Goal: Task Accomplishment & Management: Manage account settings

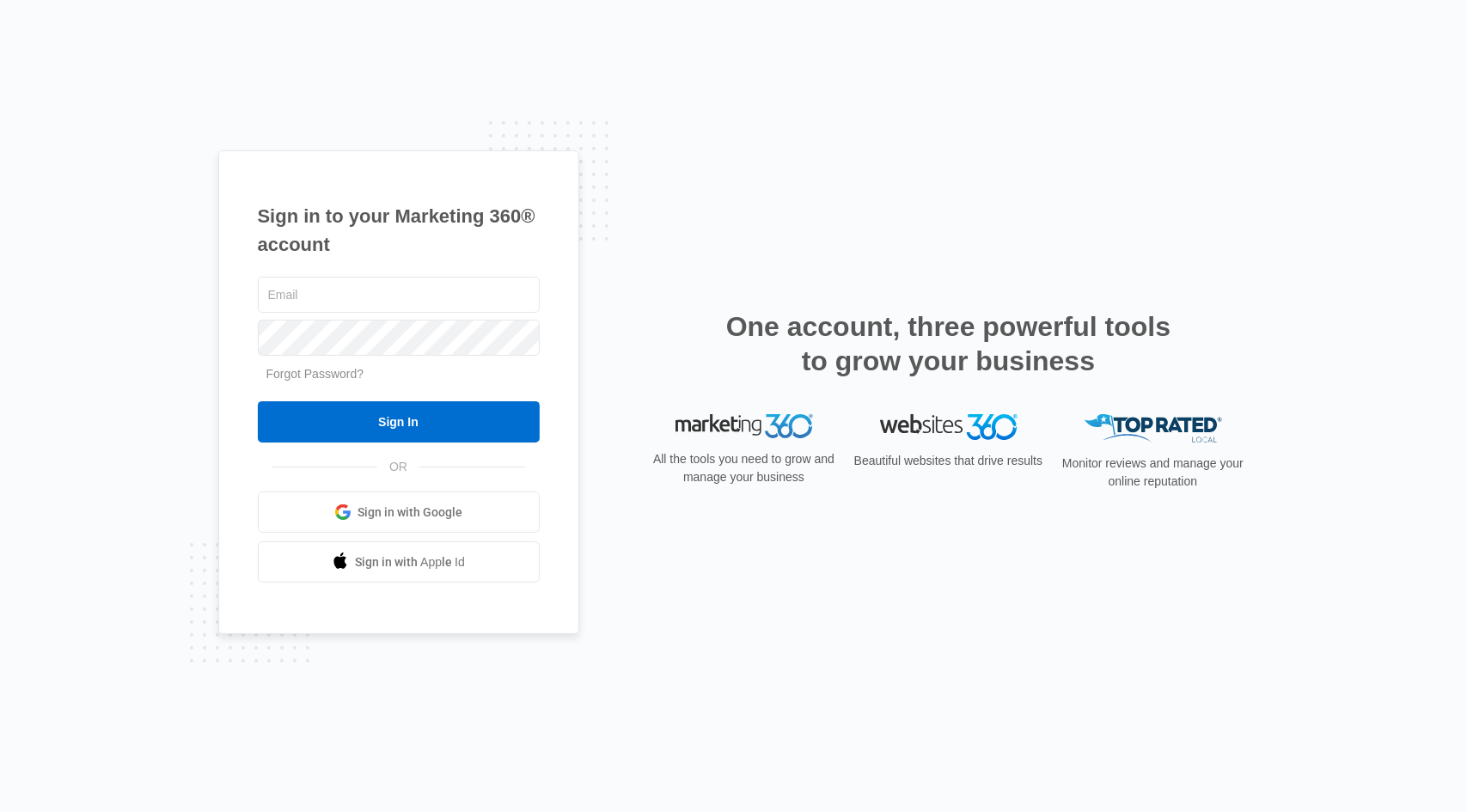
type input "[EMAIL_ADDRESS][DOMAIN_NAME]"
click at [375, 418] on input "Sign In" at bounding box center [398, 422] width 282 height 41
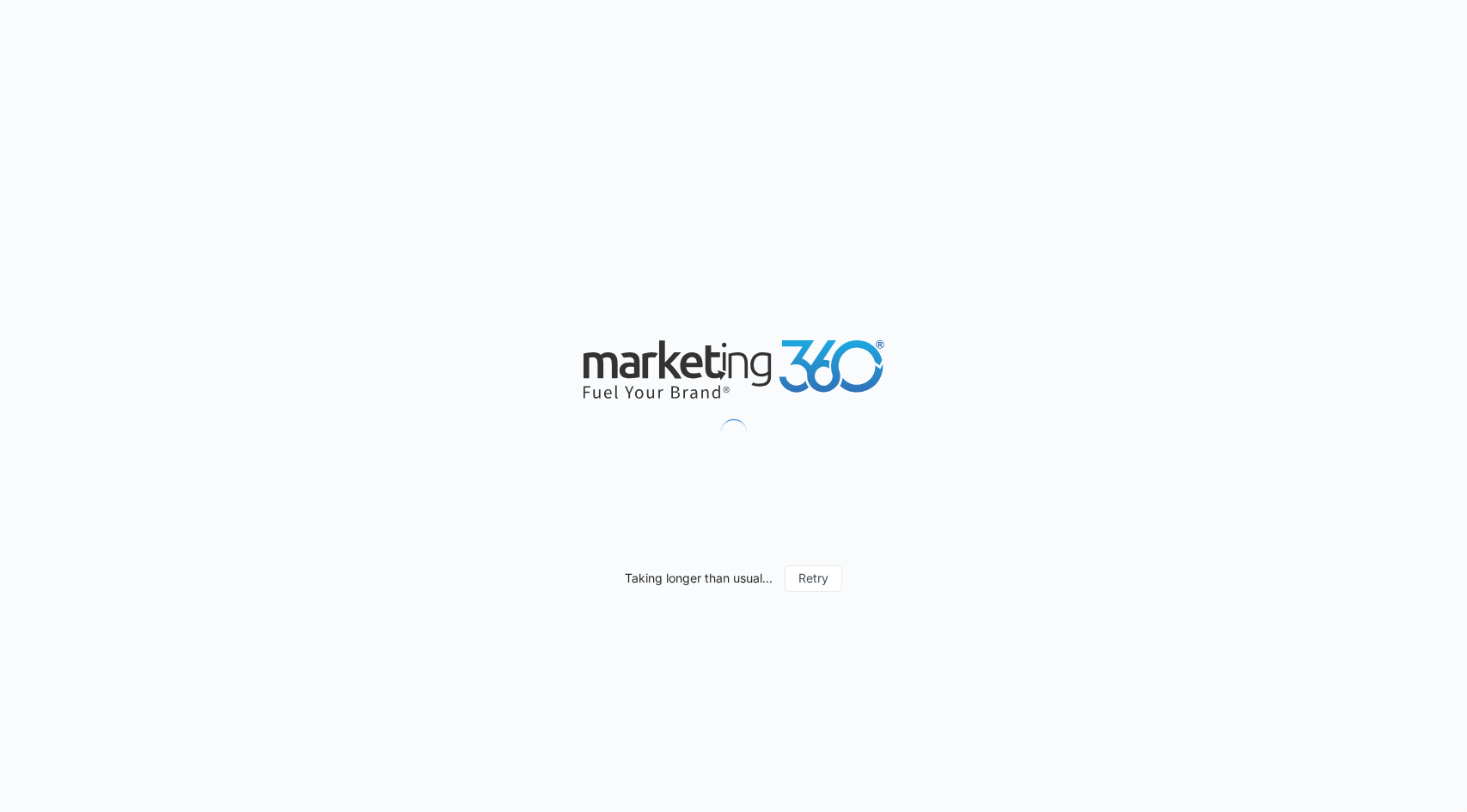
drag, startPoint x: 347, startPoint y: 435, endPoint x: 212, endPoint y: 361, distance: 154.0
click at [212, 361] on div "Taking longer than usual... Retry" at bounding box center [733, 406] width 1467 height 812
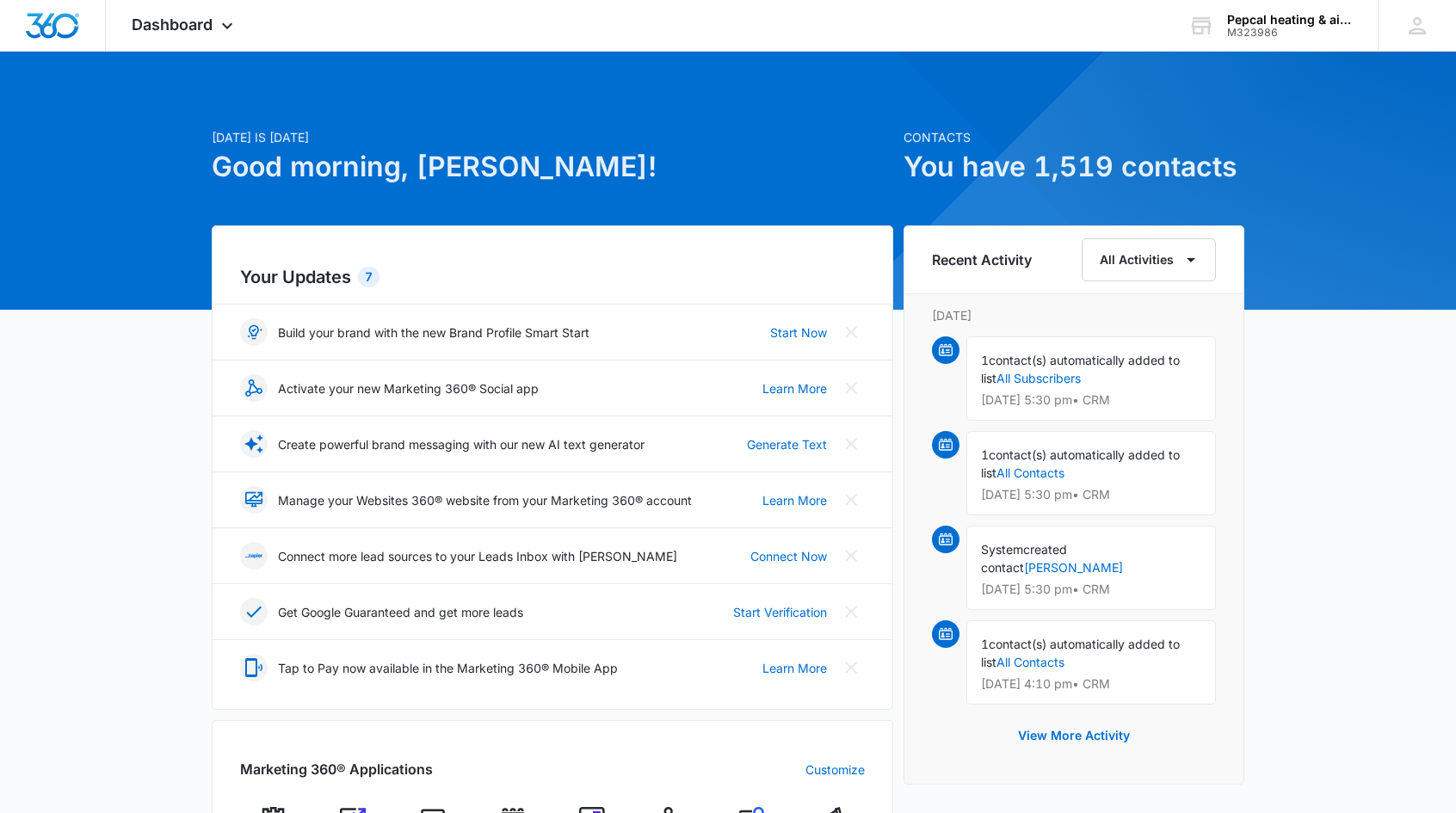
click at [147, 25] on span "Dashboard" at bounding box center [172, 24] width 81 height 18
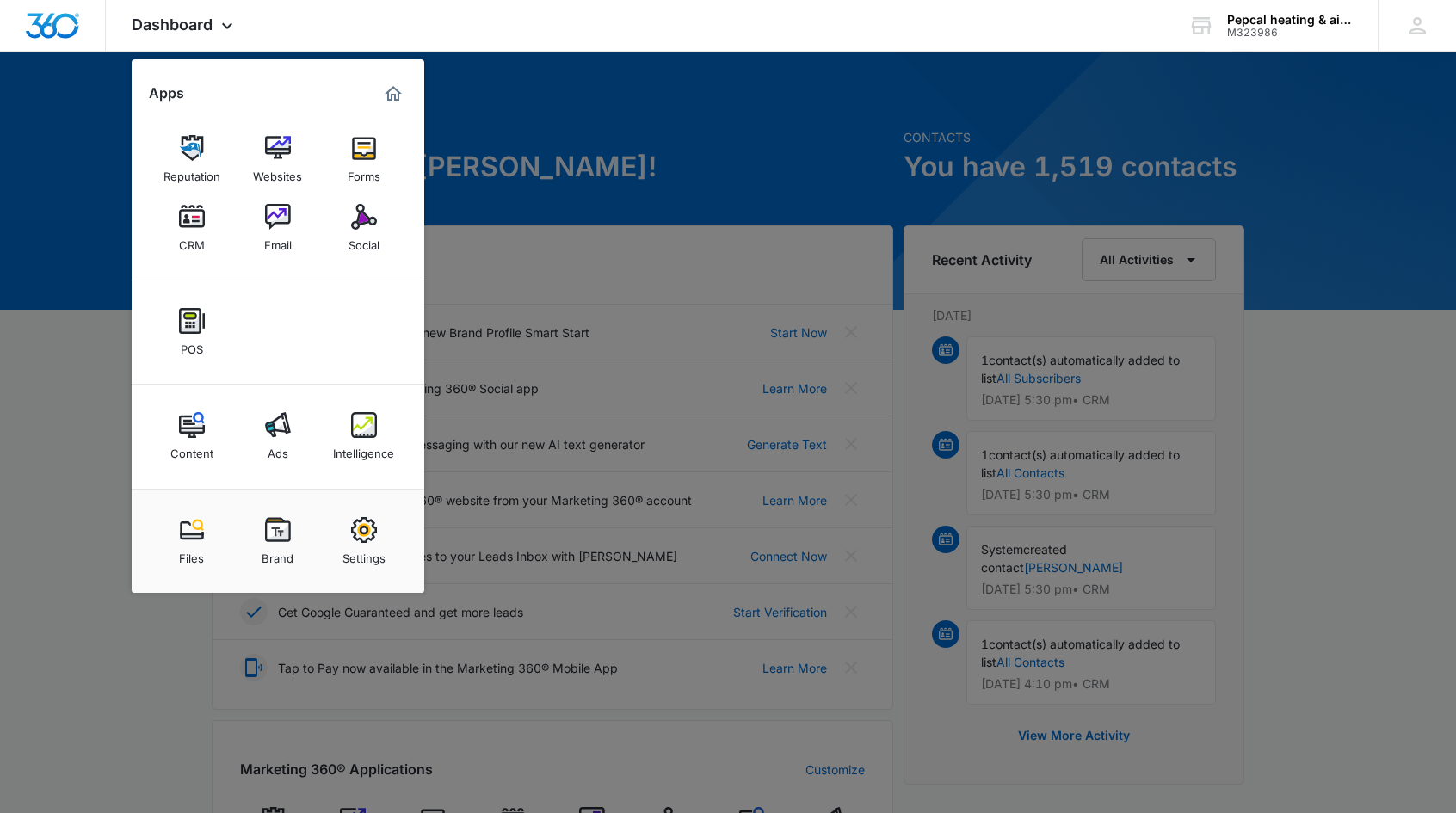
click at [207, 238] on link "CRM" at bounding box center [192, 229] width 66 height 66
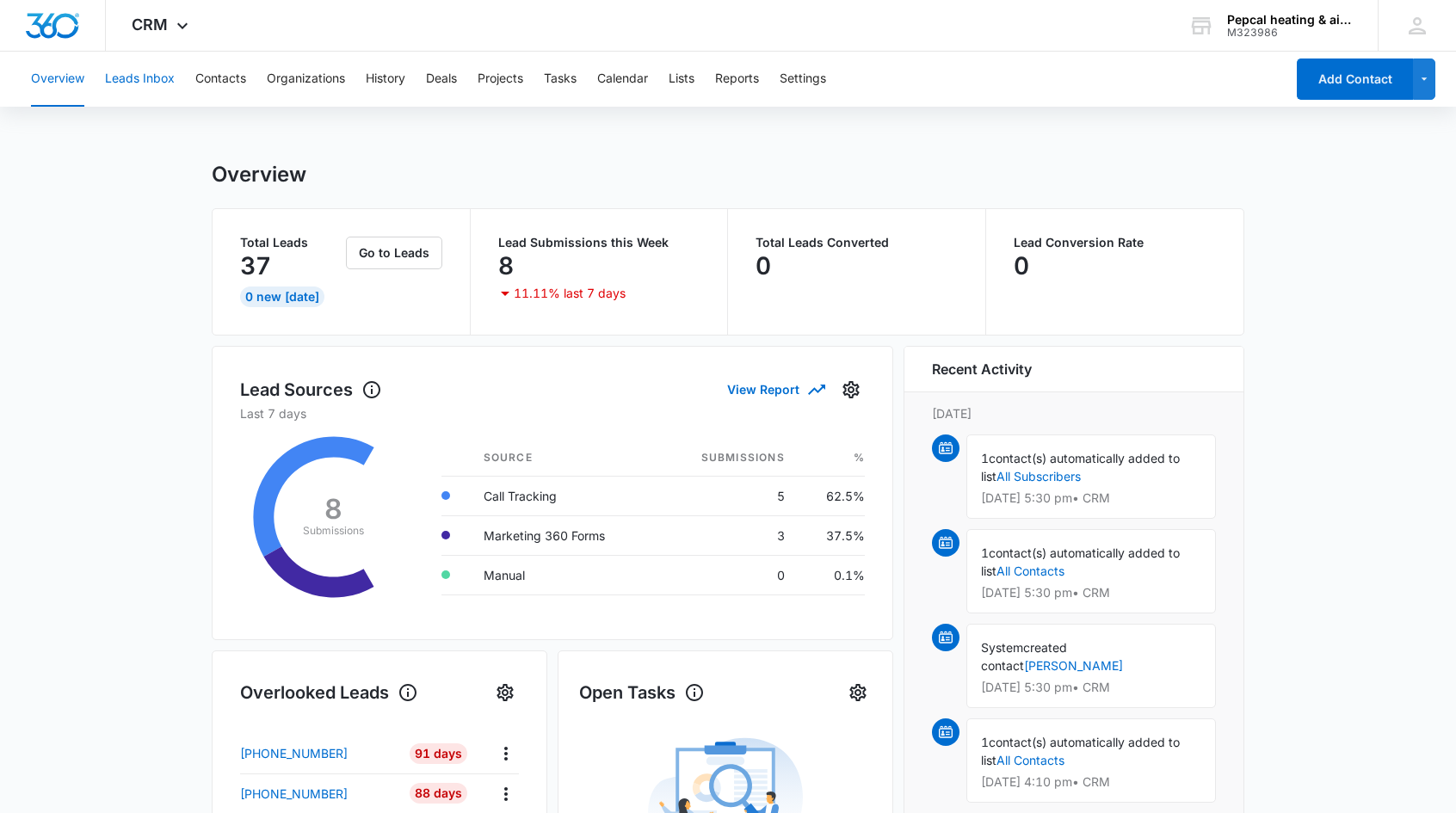
click at [148, 74] on button "Leads Inbox" at bounding box center [140, 79] width 69 height 55
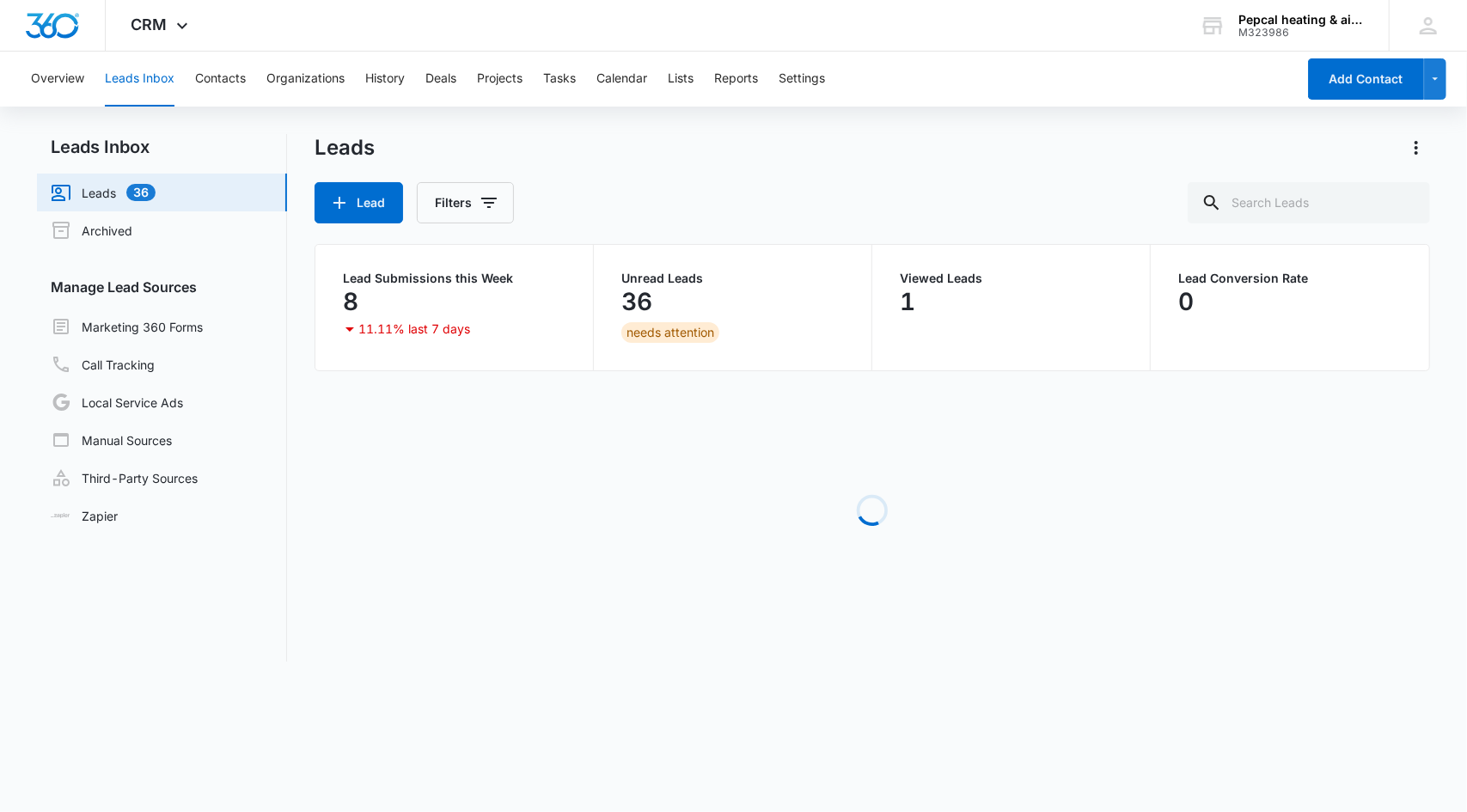
click at [176, 322] on link "Marketing 360 Forms" at bounding box center [126, 326] width 152 height 20
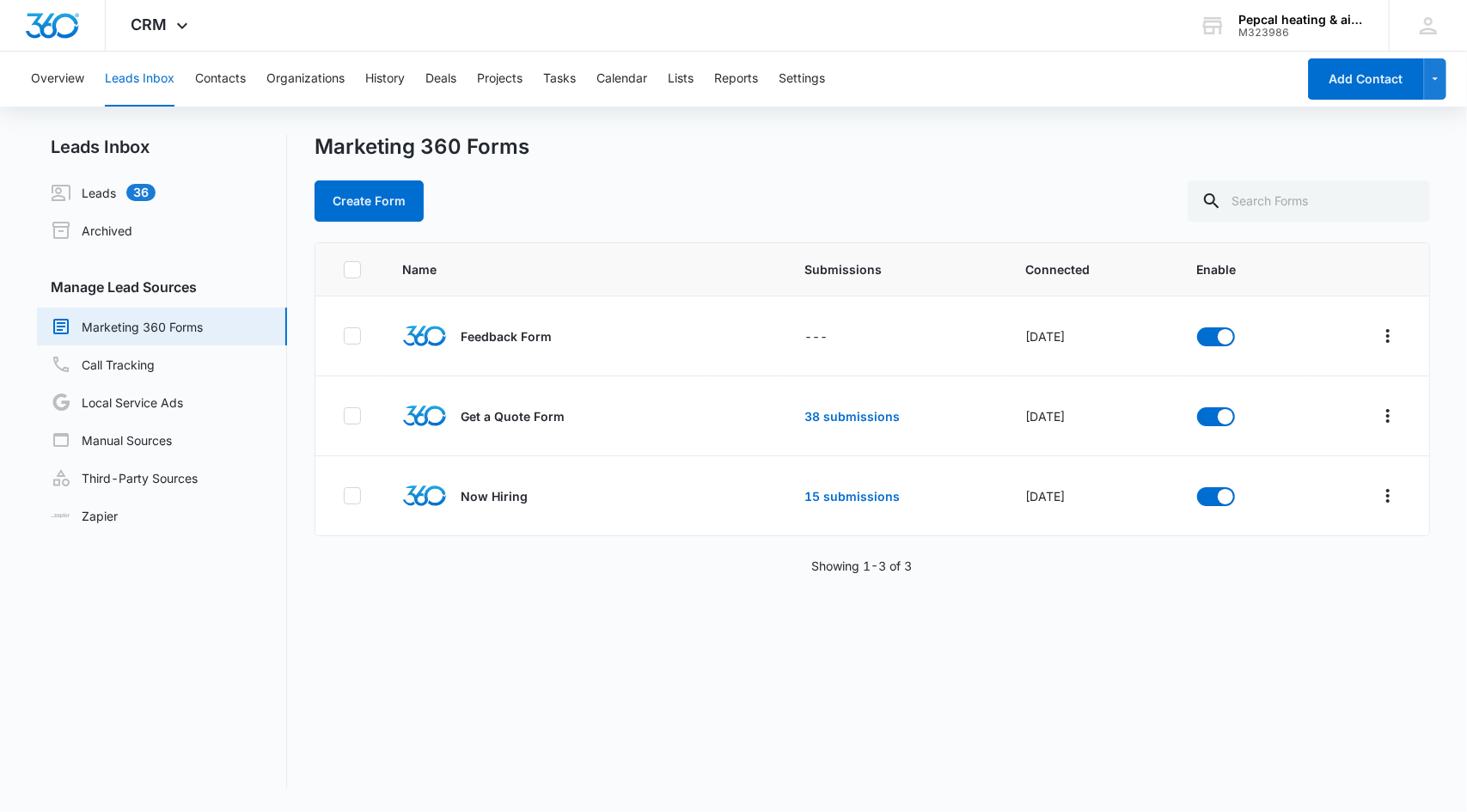
click at [500, 496] on p "Now Hiring" at bounding box center [494, 497] width 67 height 18
click at [866, 495] on link "15 submissions" at bounding box center [851, 496] width 95 height 14
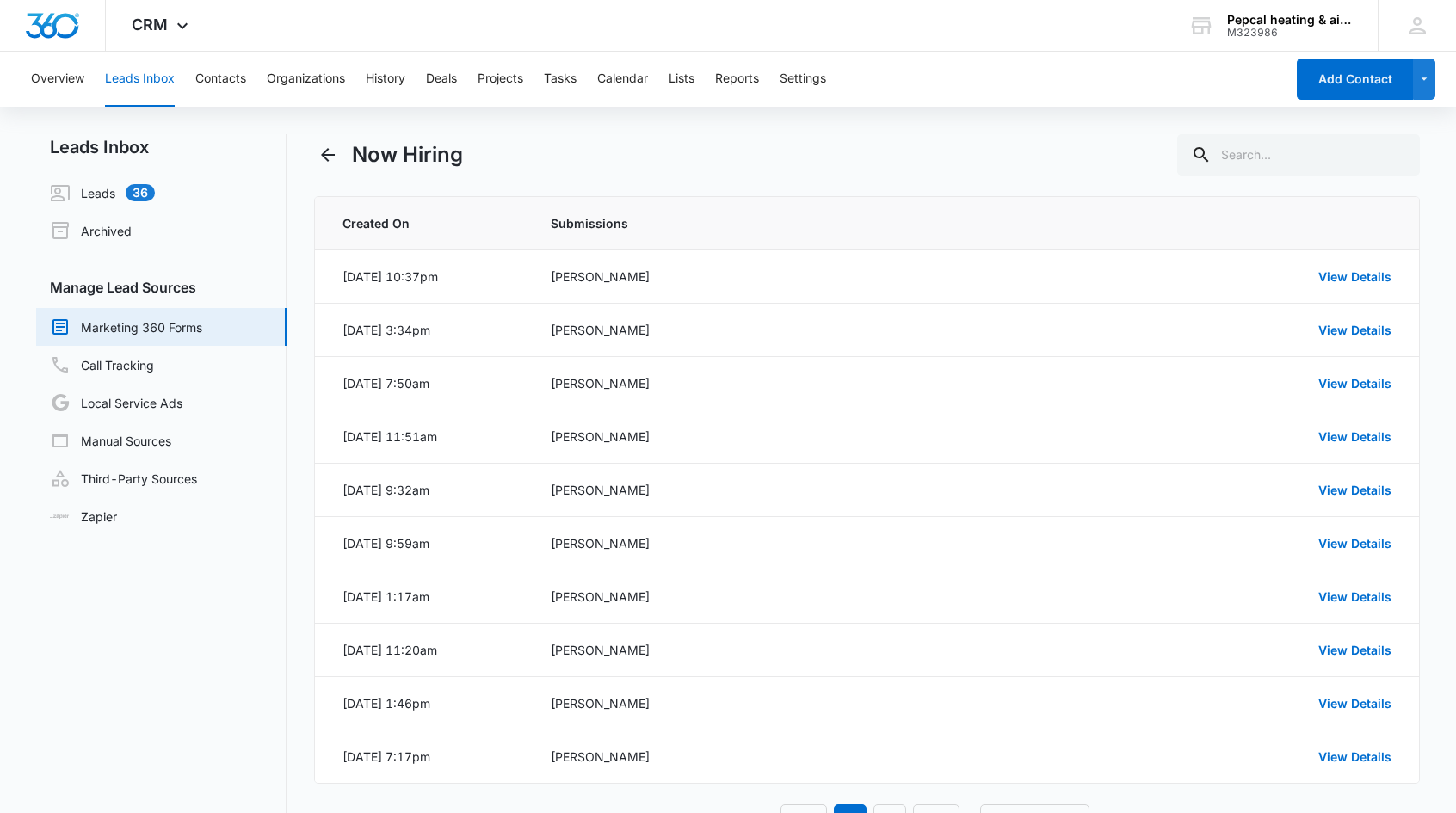
scroll to position [62, 0]
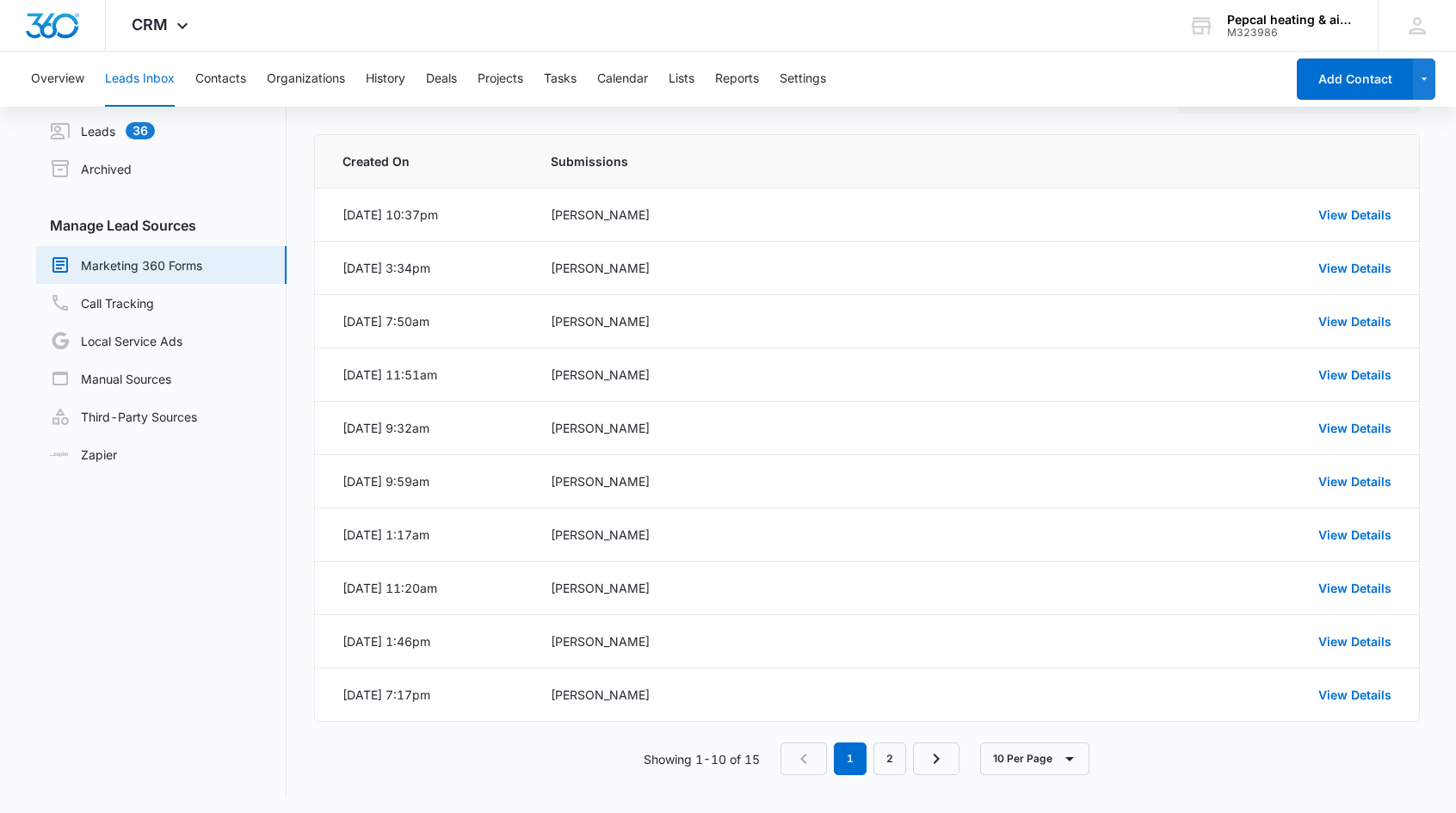
click at [1359, 477] on link "View Details" at bounding box center [1355, 481] width 73 height 14
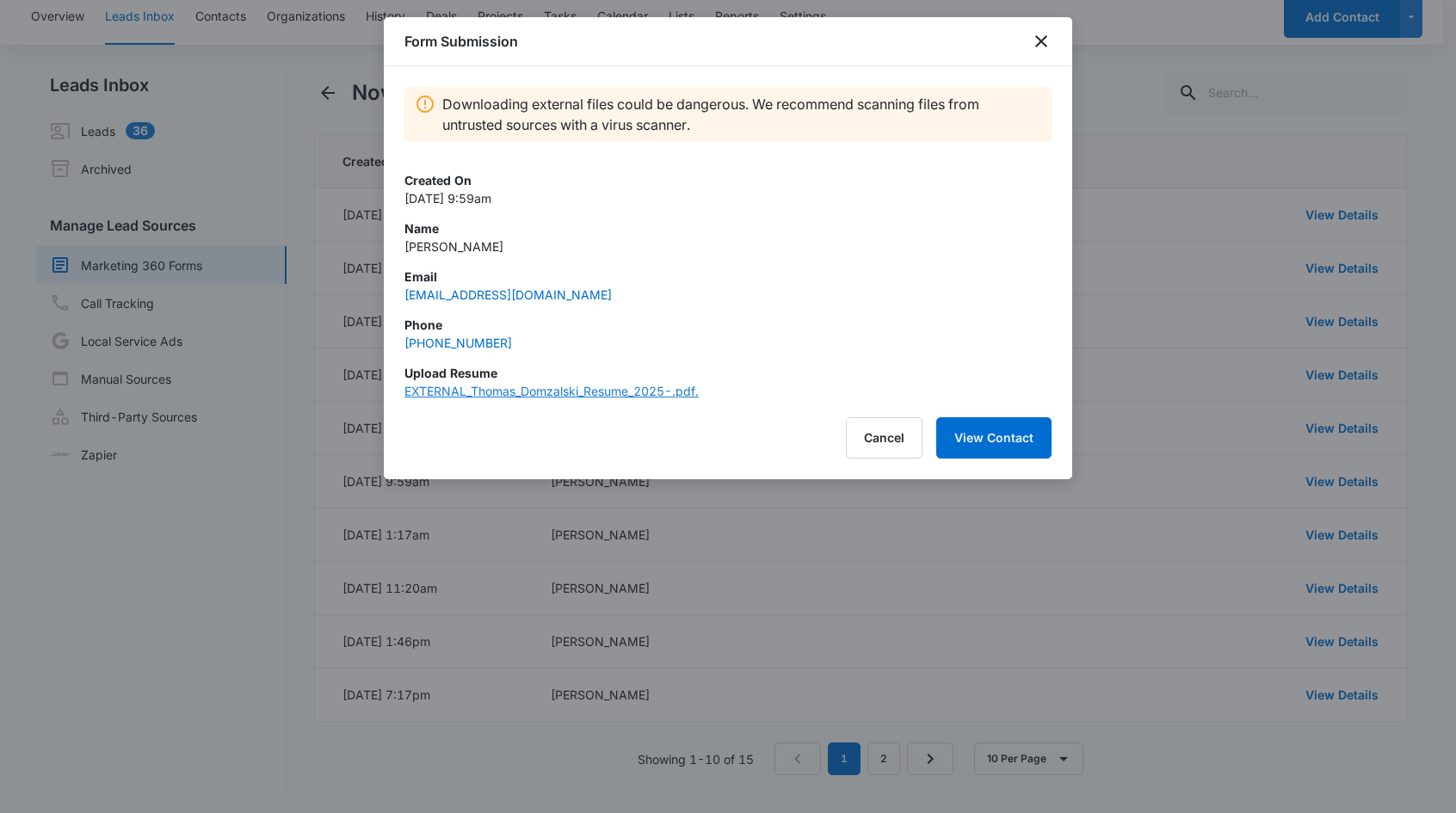
click at [541, 390] on link "EXTERNAL_Thomas_Domzalski_Resume_2025-.pdf." at bounding box center [551, 390] width 294 height 14
